Goal: Book appointment/travel/reservation

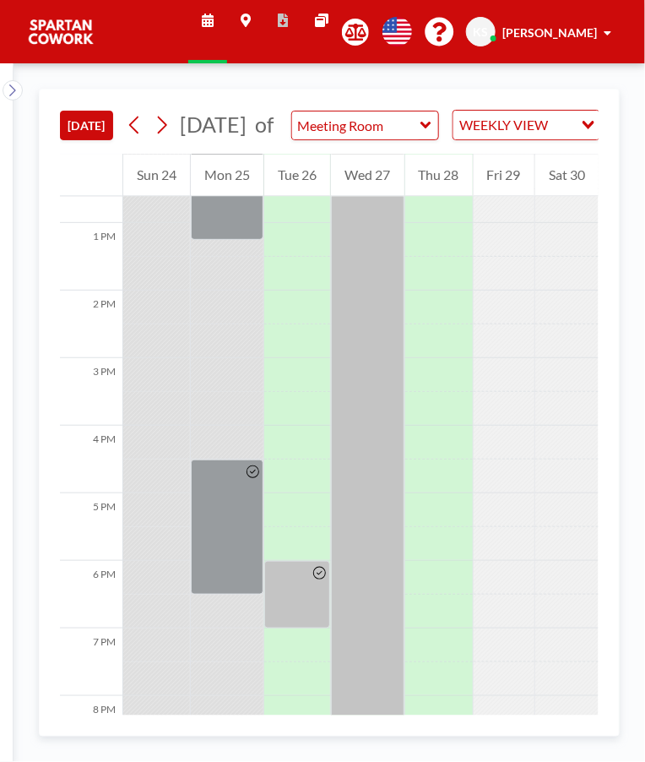
scroll to position [850, 0]
click at [304, 612] on div at bounding box center [297, 596] width 66 height 68
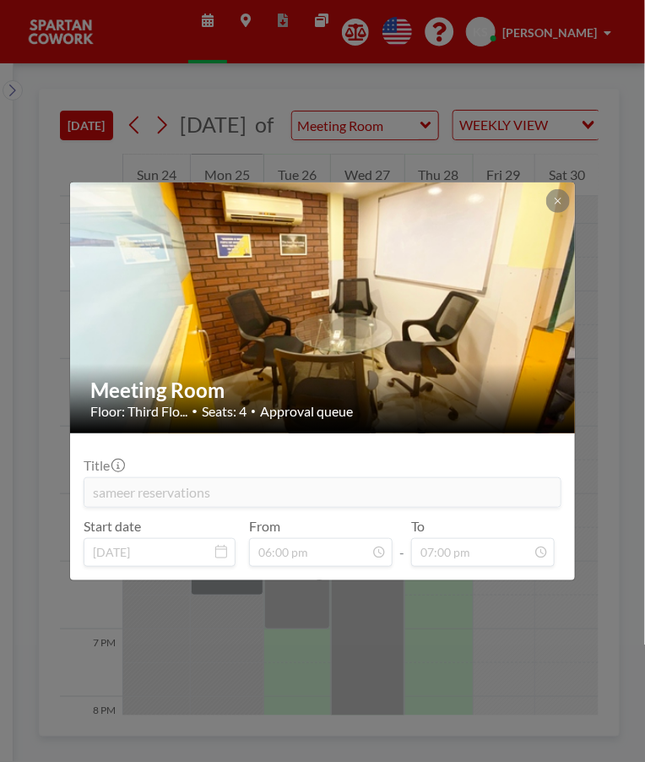
click at [570, 613] on div "Meeting Room Floor: Third Flo... • Seats: 4 • Approval queue Title sameer reser…" at bounding box center [322, 381] width 645 height 762
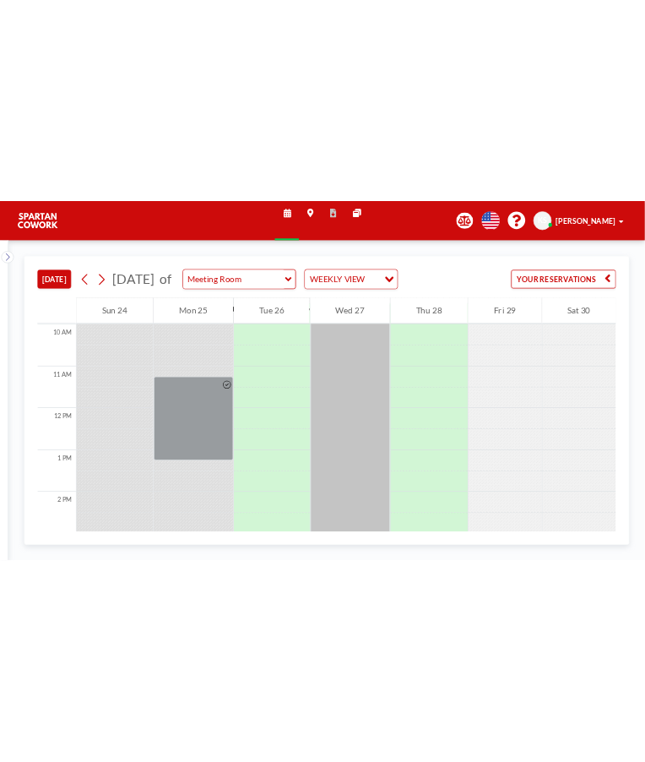
scroll to position [584, 0]
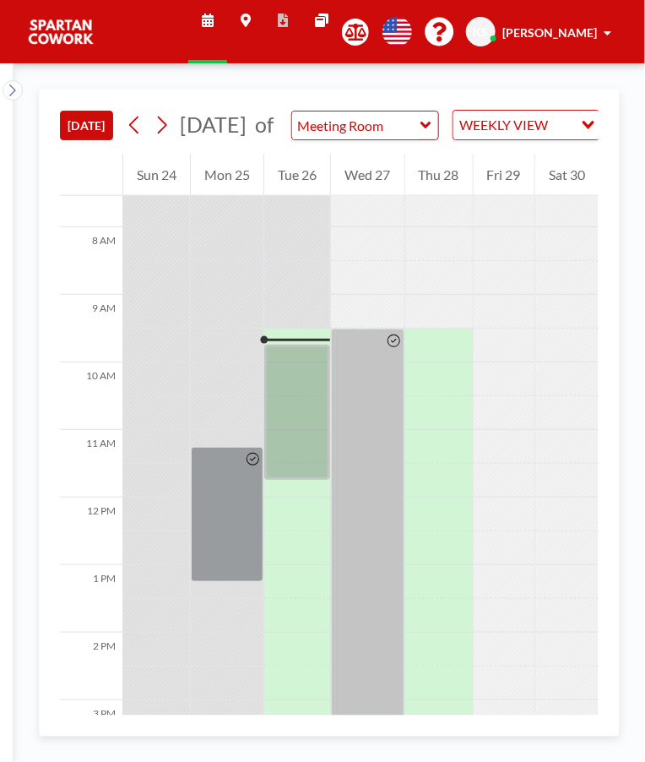
scroll to position [608, 0]
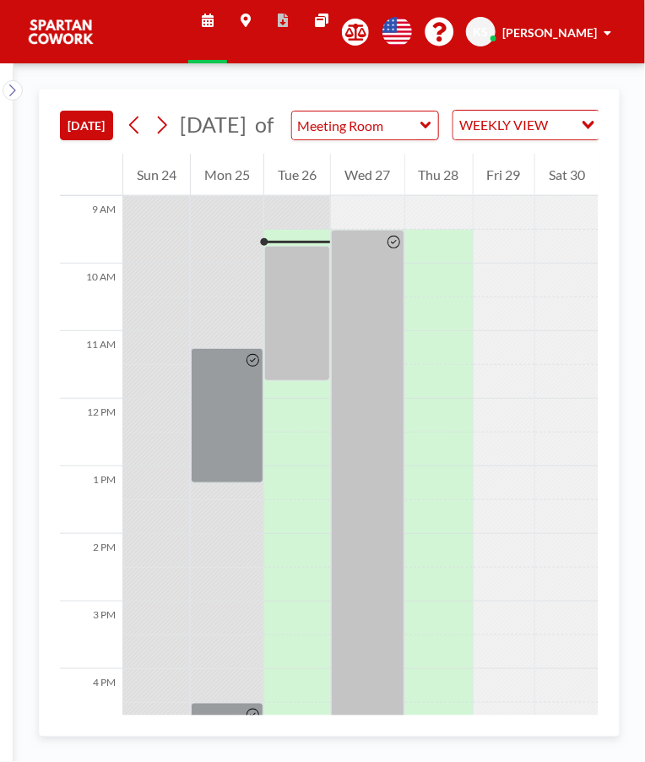
click at [299, 271] on div at bounding box center [297, 313] width 66 height 135
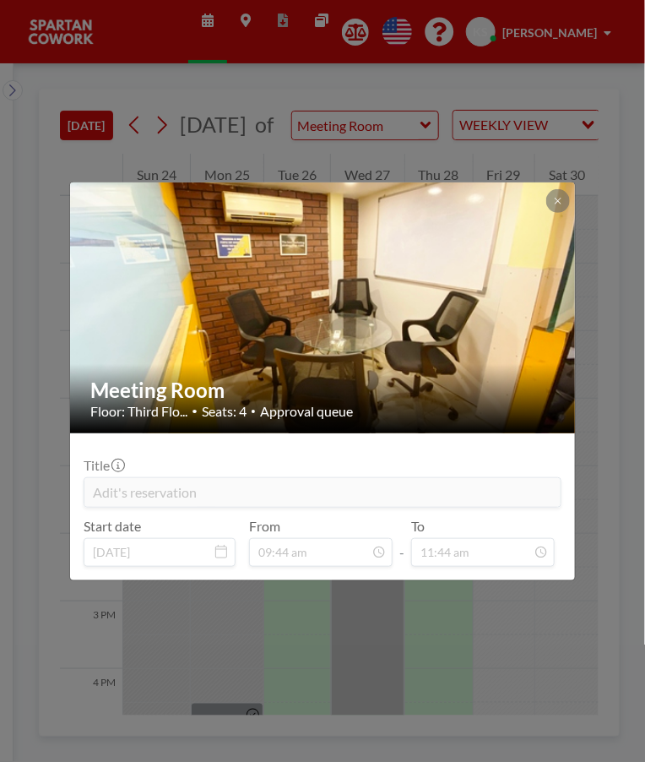
click at [501, 622] on div "Meeting Room Floor: Third Flo... • Seats: 4 • Approval queue Title Adit's reser…" at bounding box center [322, 381] width 645 height 762
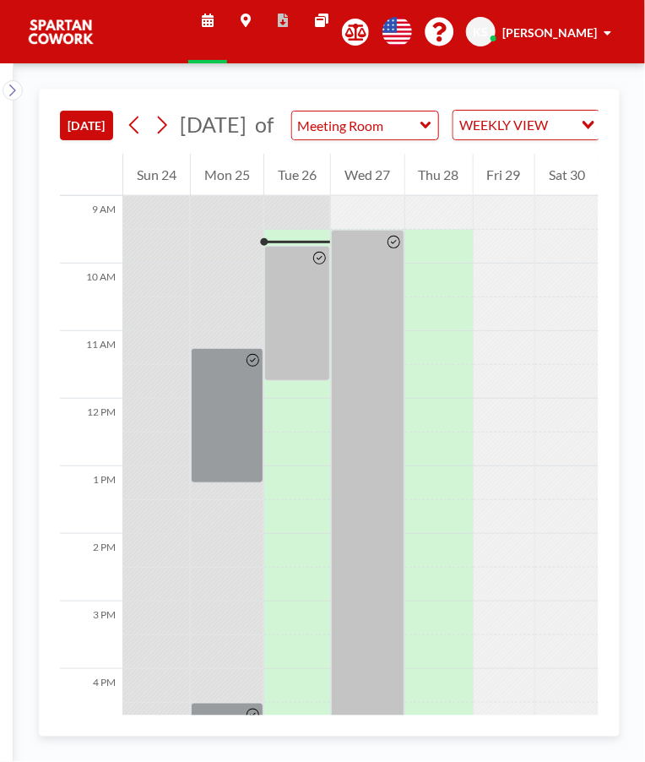
click at [301, 351] on div at bounding box center [297, 313] width 66 height 135
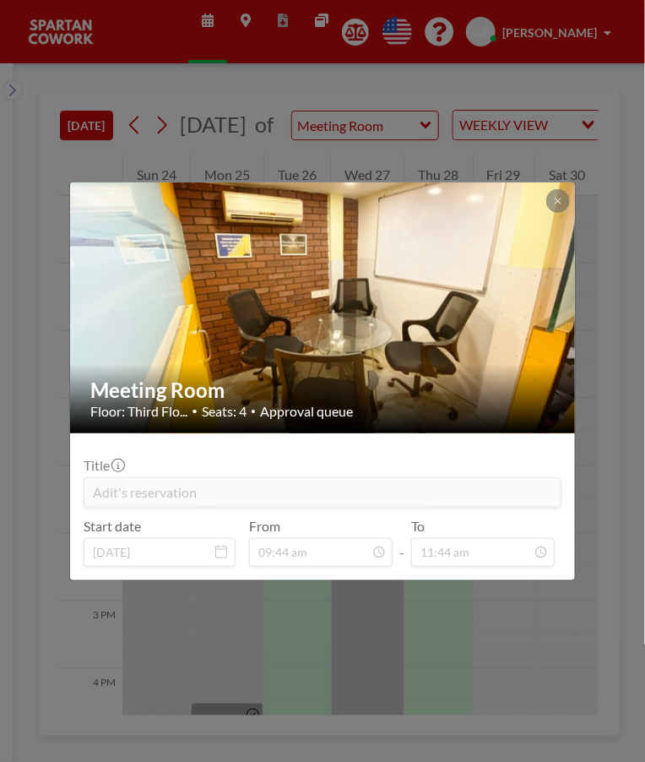
click at [510, 660] on div "Meeting Room Floor: Third Flo... • Seats: 4 • Approval queue Title Adit's reser…" at bounding box center [322, 381] width 645 height 762
